Goal: Navigation & Orientation: Go to known website

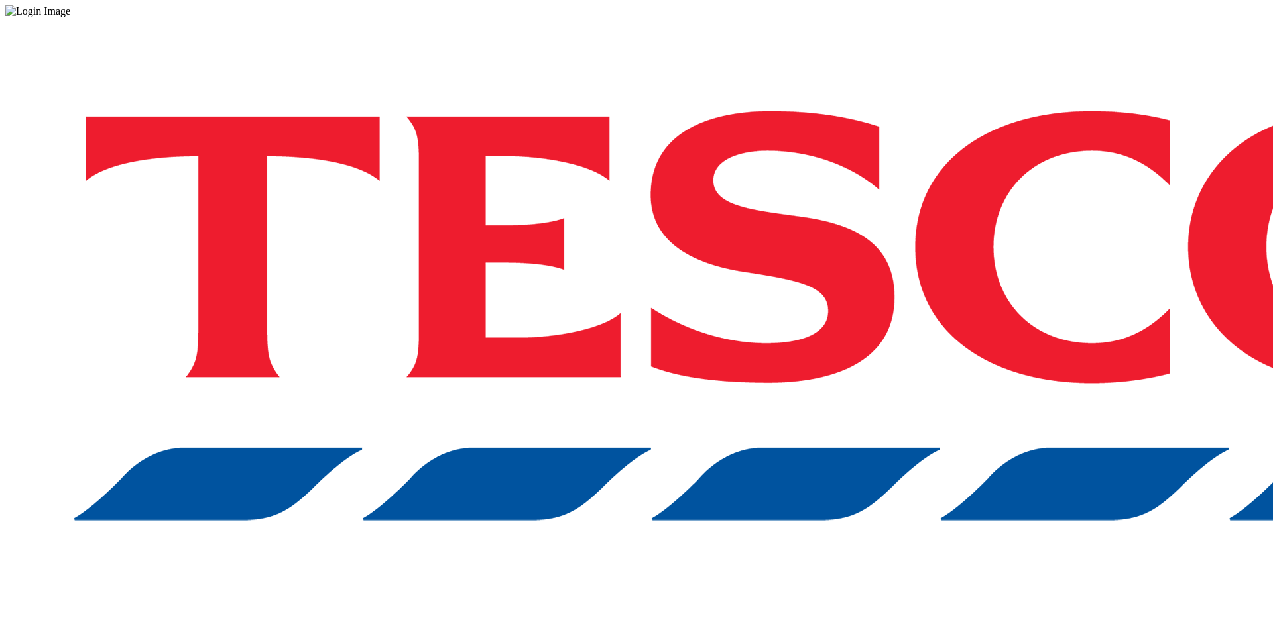
click at [1247, 499] on div "Log in to the Spectra’s dashboard using [PERSON_NAME]’s credentials. If you don…" at bounding box center [636, 346] width 1262 height 659
click at [1247, 499] on div "Log in to the Spectra’s dashboard using Tesco’s credentials. If you don’t have …" at bounding box center [636, 346] width 1262 height 659
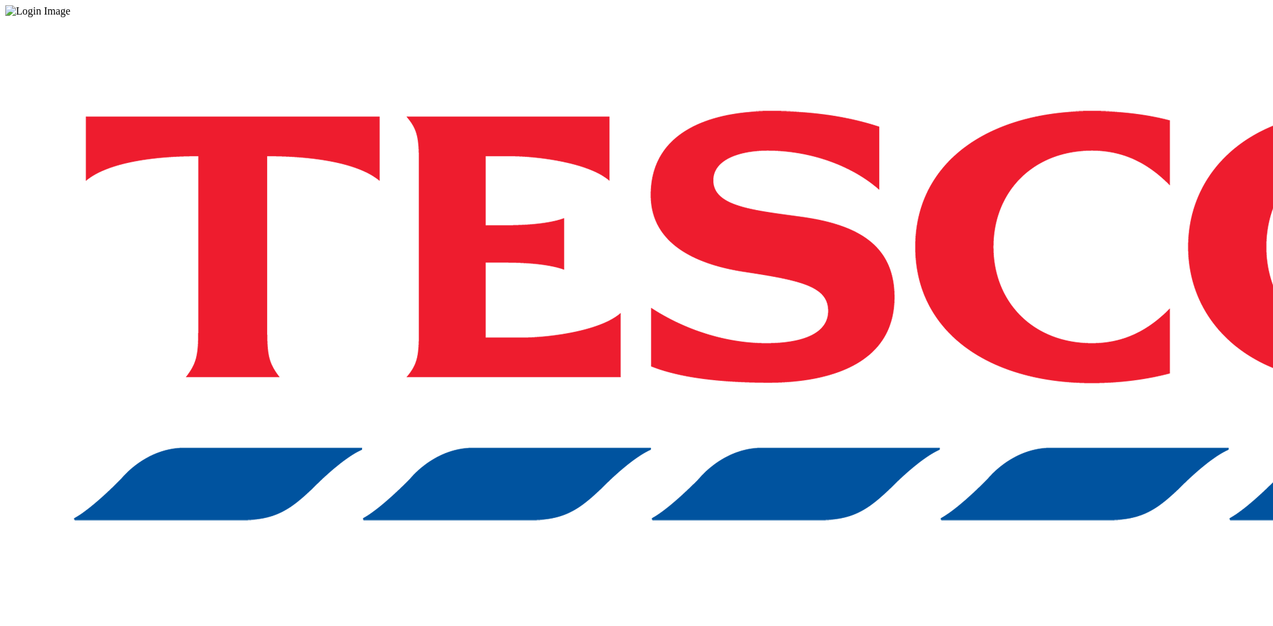
click at [1247, 499] on div "Log in to the Spectra’s dashboard using Tesco’s credentials. If you don’t have …" at bounding box center [636, 346] width 1262 height 659
